Goal: Task Accomplishment & Management: Manage account settings

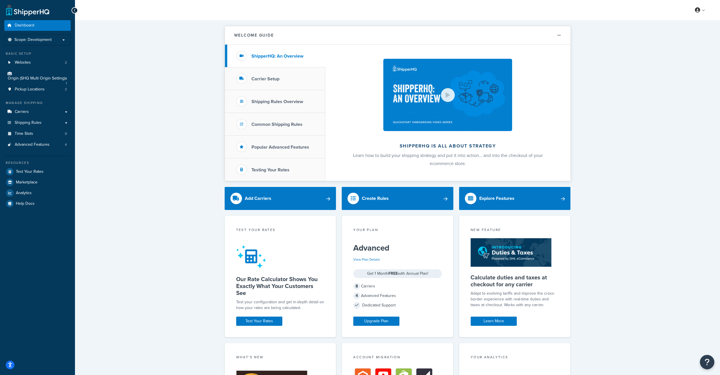
click at [701, 4] on div "My Profile Billing Global Settings Contact Us Logout" at bounding box center [397, 10] width 645 height 20
click at [701, 9] on link at bounding box center [700, 10] width 16 height 9
click at [675, 31] on span "Billing" at bounding box center [674, 33] width 10 height 5
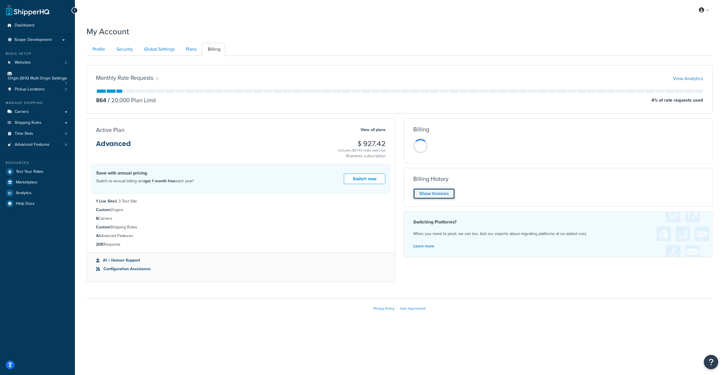
click at [442, 194] on link "Show Invoices" at bounding box center [434, 194] width 42 height 11
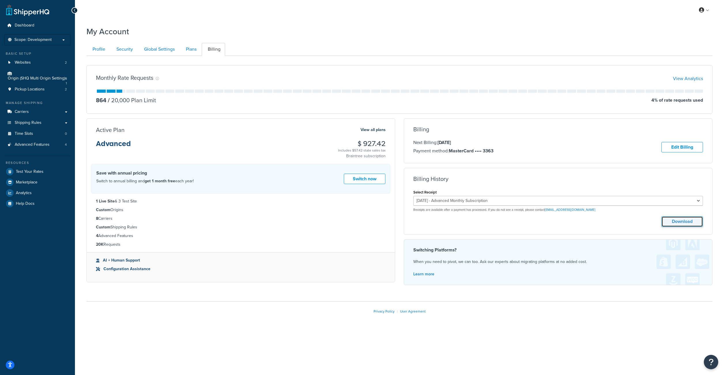
click at [675, 221] on button "Download" at bounding box center [683, 222] width 42 height 11
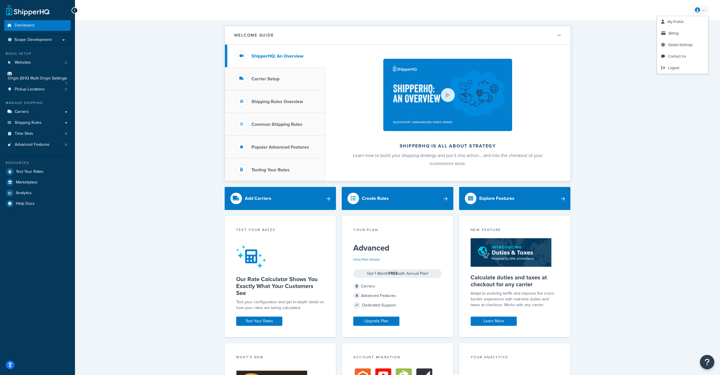
click at [702, 9] on link at bounding box center [700, 10] width 16 height 9
click at [676, 32] on span "Billing" at bounding box center [674, 33] width 10 height 5
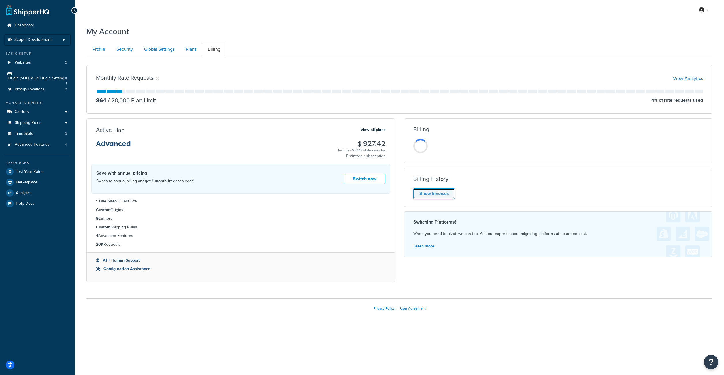
click at [436, 192] on link "Show Invoices" at bounding box center [434, 194] width 42 height 11
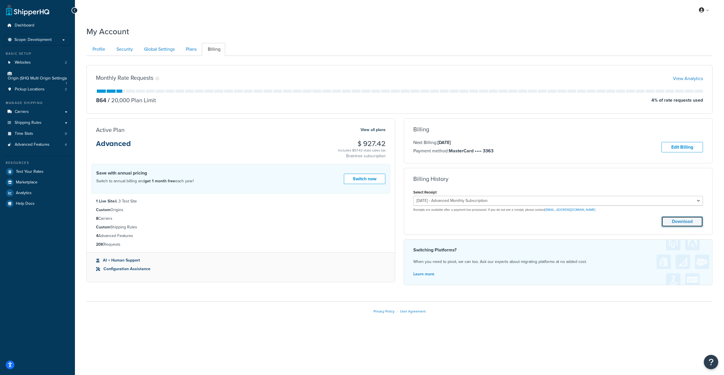
click at [686, 221] on button "Download" at bounding box center [683, 222] width 42 height 11
